Goal: Find specific page/section: Find specific page/section

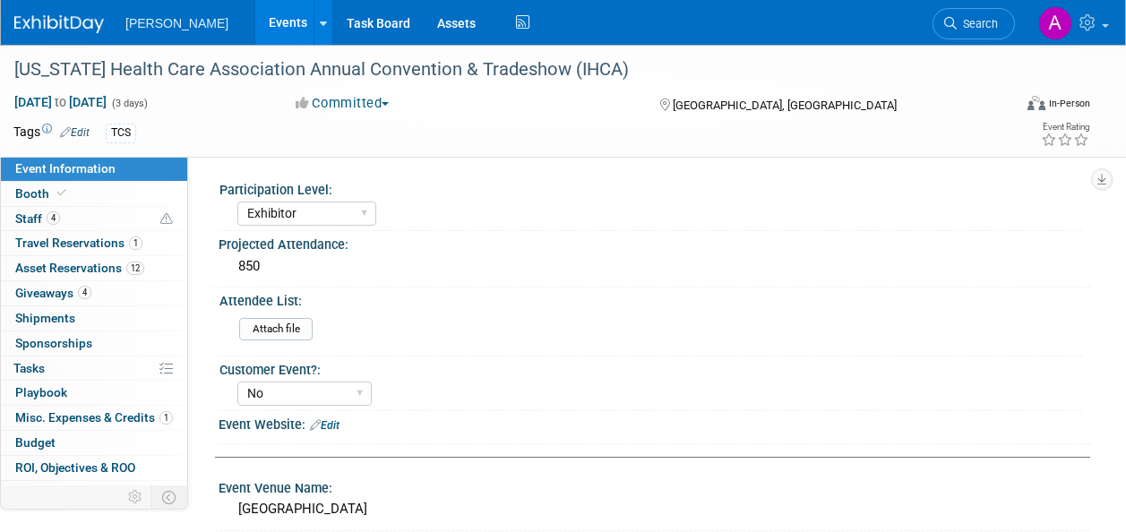
select select "Exhibitor"
select select "No"
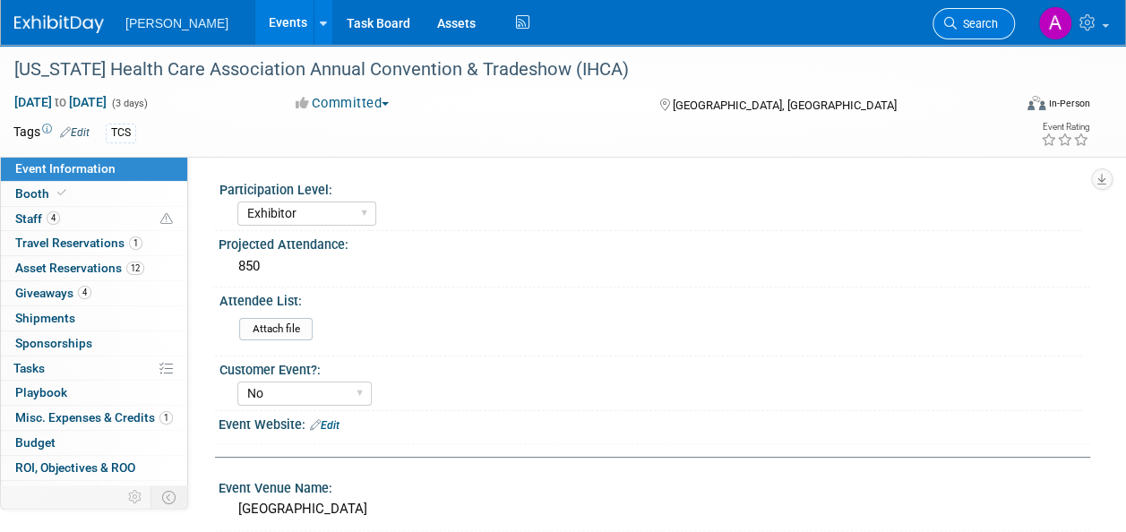
click at [977, 35] on link "Search" at bounding box center [974, 23] width 82 height 31
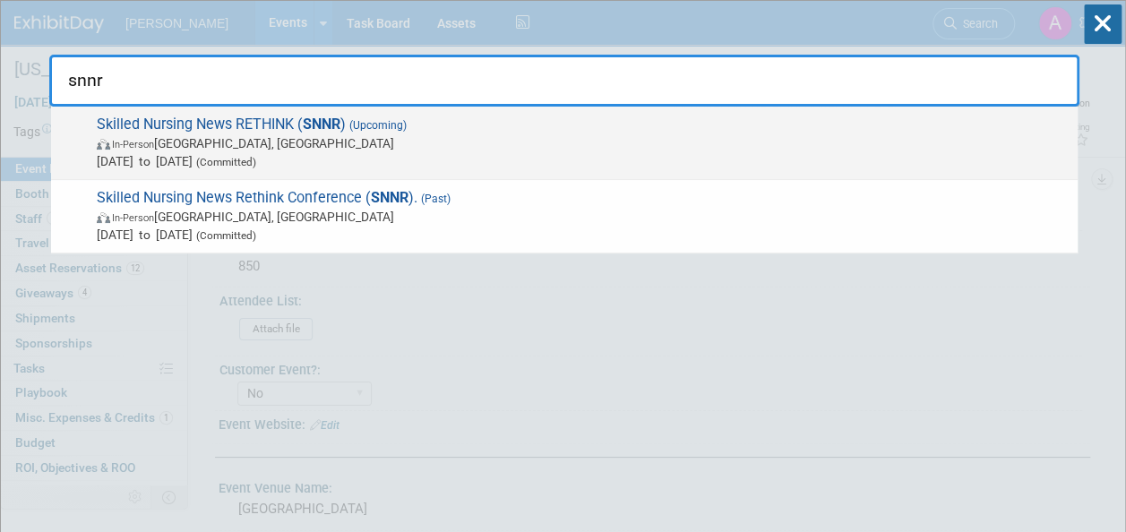
type input "snnr"
click at [538, 138] on span "In-Person [GEOGRAPHIC_DATA], [GEOGRAPHIC_DATA]" at bounding box center [583, 143] width 972 height 18
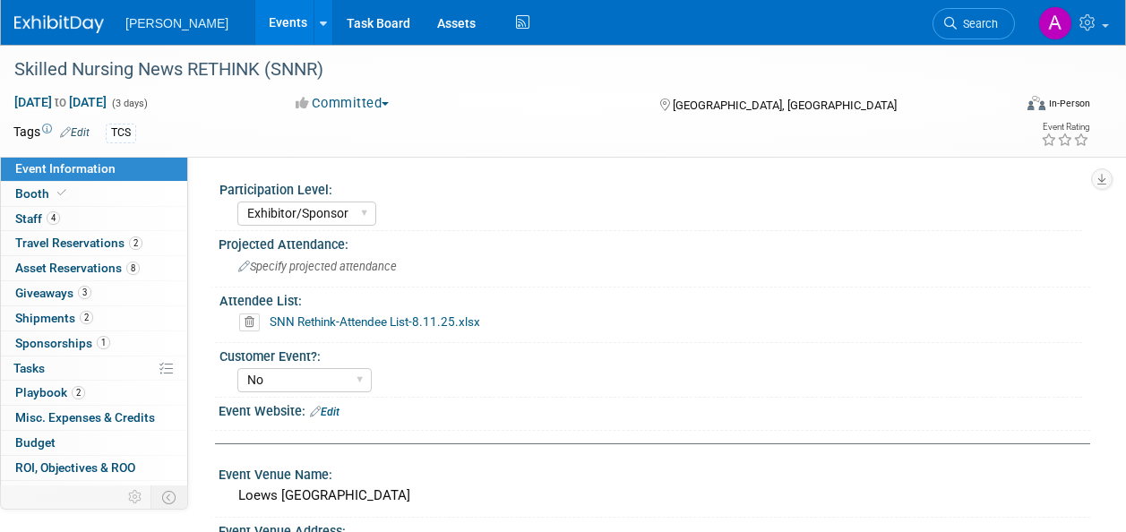
select select "Exhibitor/Sponsor"
select select "No"
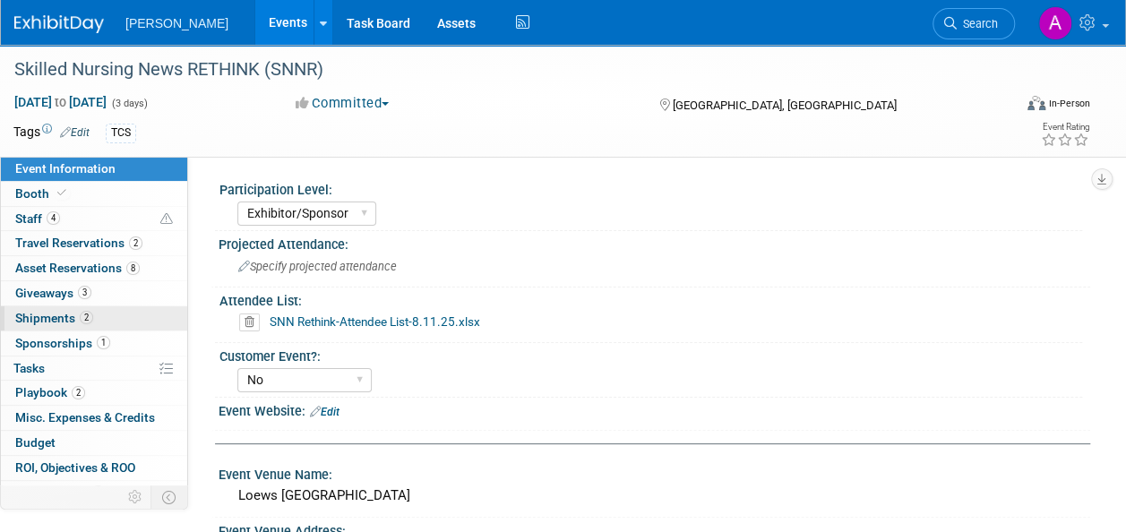
click at [79, 311] on span "Shipments 2" at bounding box center [54, 318] width 78 height 14
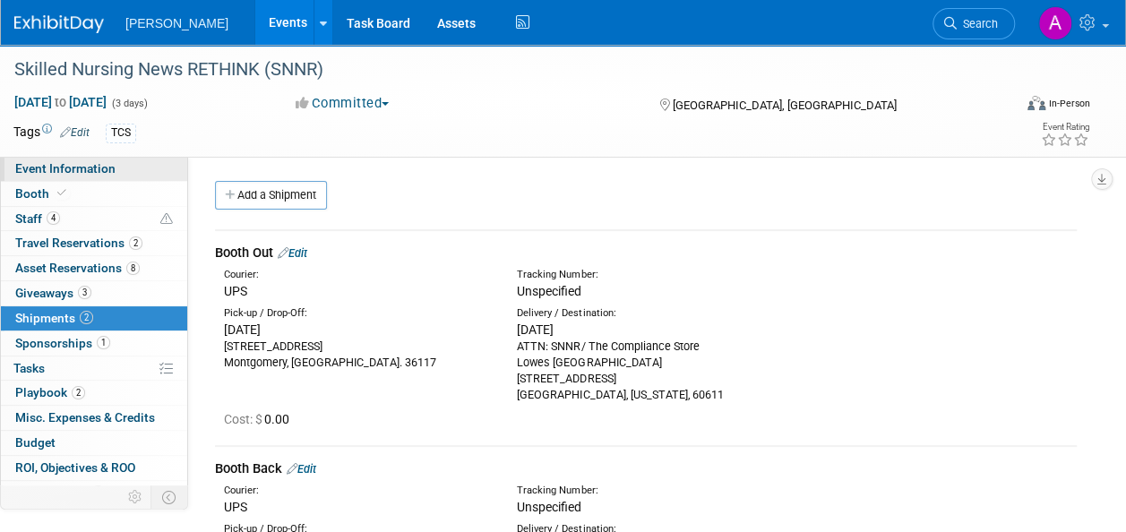
click at [116, 173] on link "Event Information" at bounding box center [94, 169] width 186 height 24
select select "Exhibitor/Sponsor"
select select "No"
